Goal: Navigation & Orientation: Go to known website

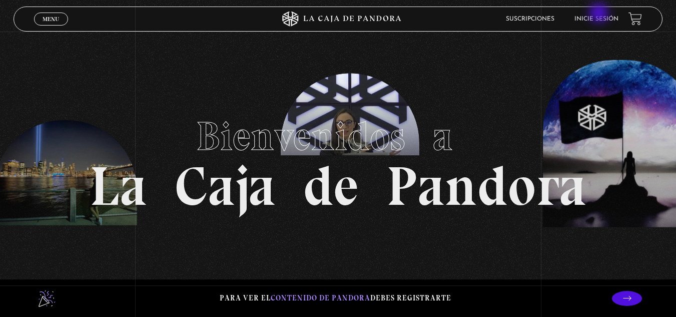
click at [600, 14] on li "Inicie sesión" at bounding box center [597, 19] width 44 height 16
click at [600, 21] on link "Inicie sesión" at bounding box center [597, 19] width 44 height 6
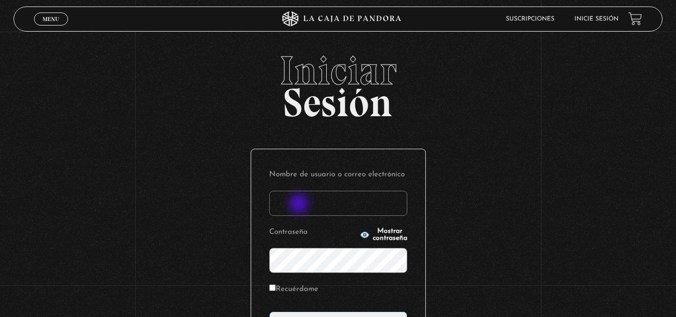
click at [300, 205] on input "Nombre de usuario o correo electrónico" at bounding box center [338, 203] width 138 height 25
type input "Glenda"
click at [360, 235] on icon "button" at bounding box center [364, 234] width 9 height 7
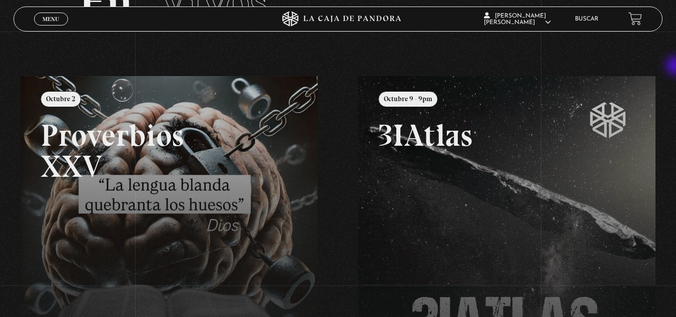
scroll to position [88, 0]
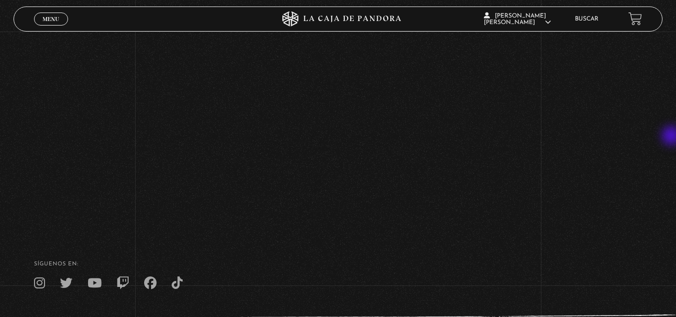
scroll to position [130, 0]
